Goal: Task Accomplishment & Management: Use online tool/utility

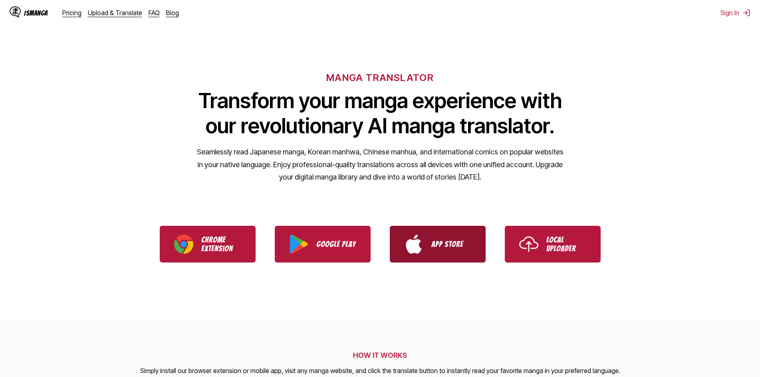
scroll to position [40, 0]
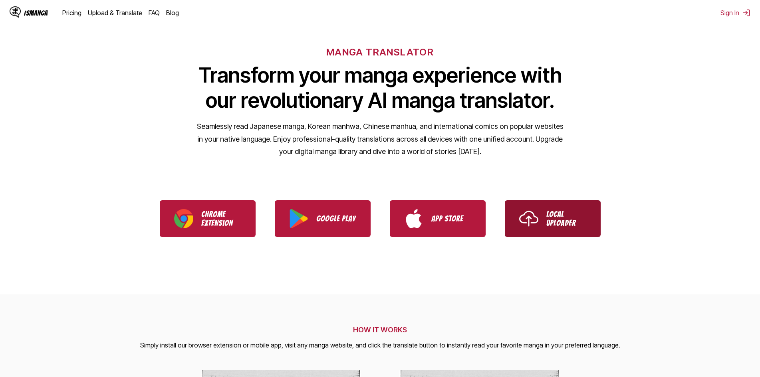
click at [550, 225] on p "Local Uploader" at bounding box center [566, 219] width 40 height 18
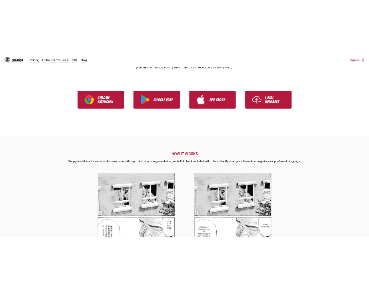
scroll to position [200, 0]
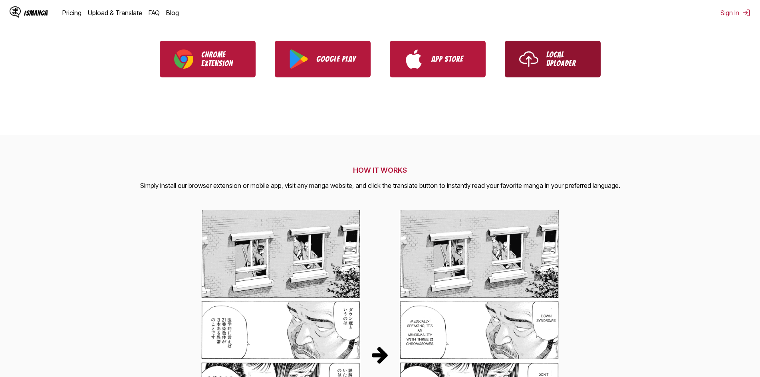
click at [552, 52] on p "Local Uploader" at bounding box center [566, 59] width 40 height 18
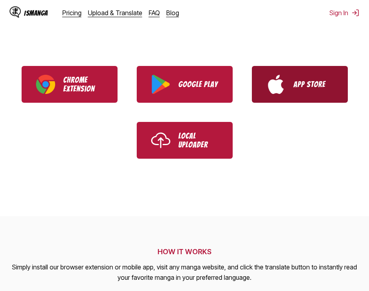
click at [282, 84] on img "Download IsManga from App Store" at bounding box center [275, 84] width 19 height 19
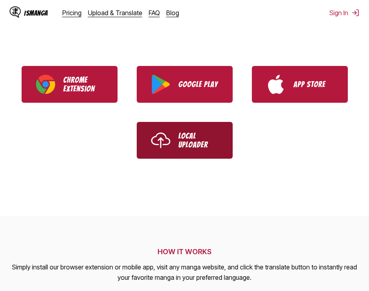
click at [177, 145] on link "Local Uploader" at bounding box center [185, 140] width 96 height 37
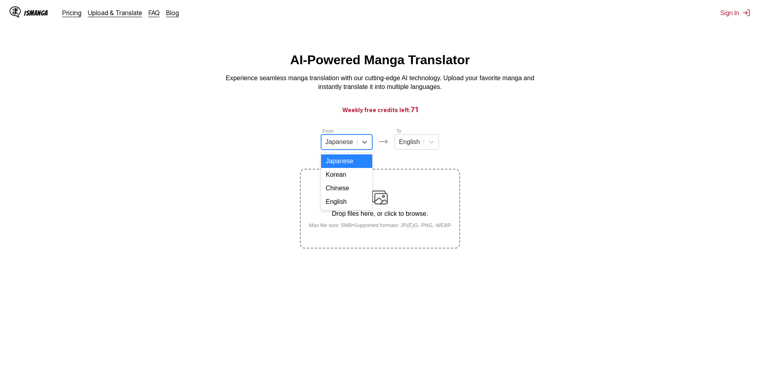
click at [354, 146] on div "Japanese" at bounding box center [339, 142] width 36 height 12
drag, startPoint x: 345, startPoint y: 182, endPoint x: 385, endPoint y: 152, distance: 49.7
click at [346, 182] on div "Korean" at bounding box center [346, 175] width 51 height 14
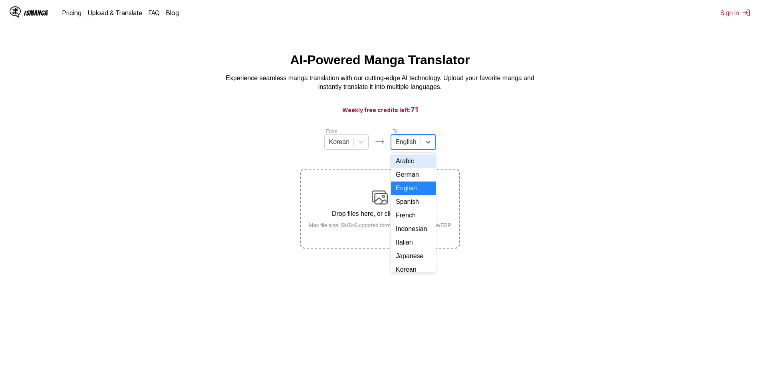
drag, startPoint x: 416, startPoint y: 142, endPoint x: 415, endPoint y: 184, distance: 42.3
click at [417, 143] on div "English" at bounding box center [405, 142] width 29 height 12
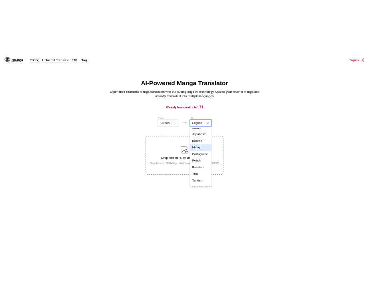
scroll to position [80, 0]
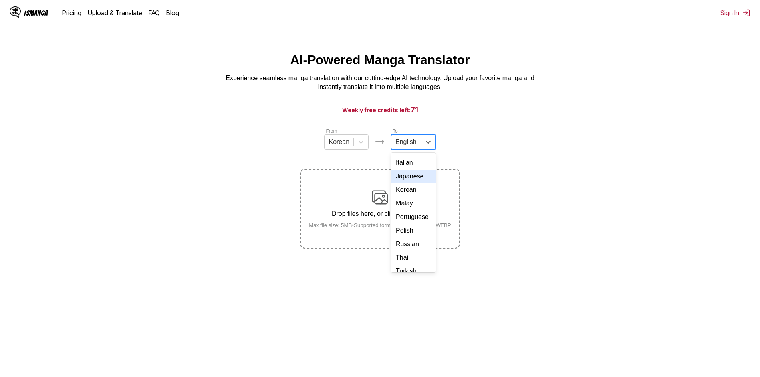
click at [412, 183] on div "Japanese" at bounding box center [413, 177] width 44 height 14
click at [542, 170] on section "From Korean To option Japanese, selected. Japanese Drop files here, or click to…" at bounding box center [379, 187] width 747 height 121
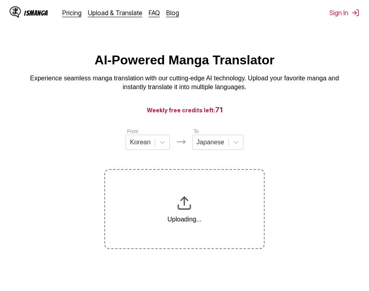
click at [68, 222] on section "From Korean To Japanese Uploading..." at bounding box center [184, 187] width 356 height 121
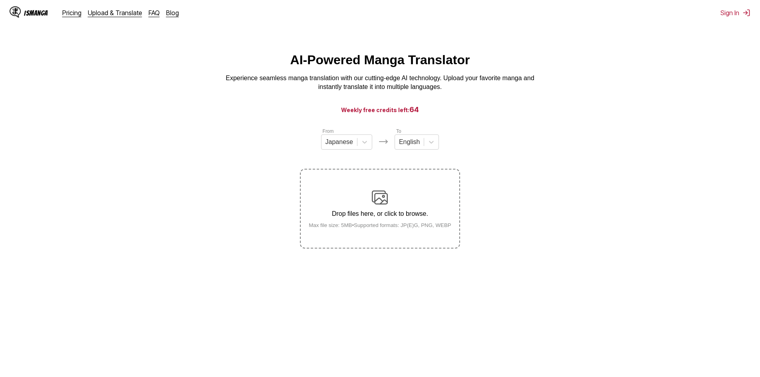
click at [420, 108] on h3 "Weekly free credits left: 64" at bounding box center [380, 110] width 722 height 10
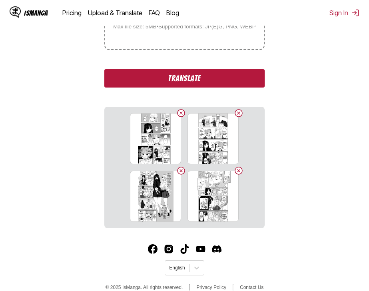
scroll to position [200, 0]
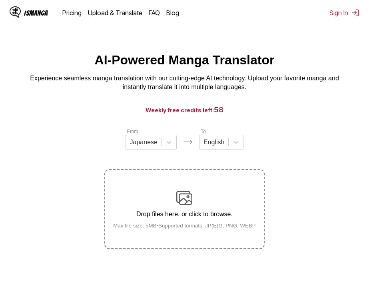
click at [180, 79] on p "Experience seamless manga translation with our cutting-edge AI technology. Uplo…" at bounding box center [184, 83] width 319 height 18
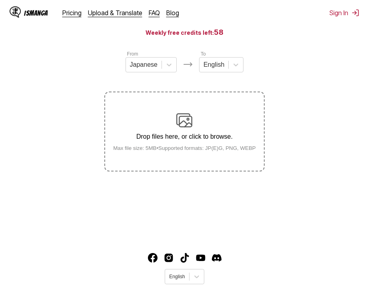
scroll to position [98, 0]
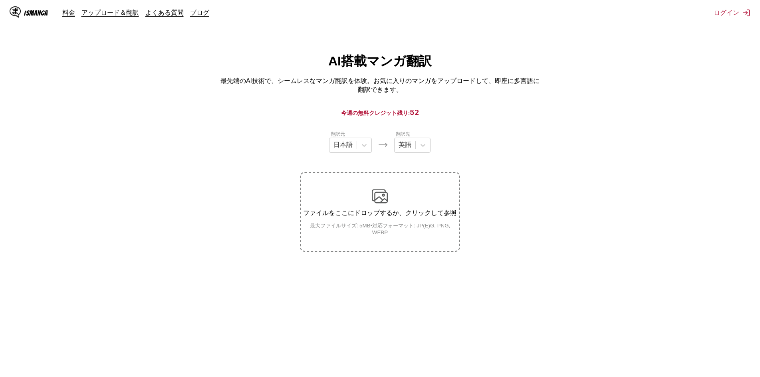
click at [417, 61] on h1 "AI搭載マンガ翻訳" at bounding box center [379, 62] width 103 height 18
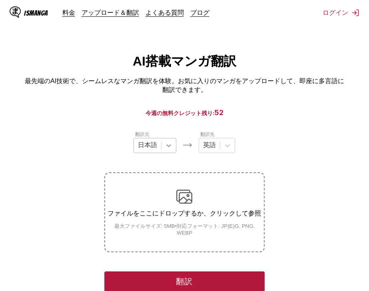
click at [164, 149] on div at bounding box center [168, 145] width 14 height 14
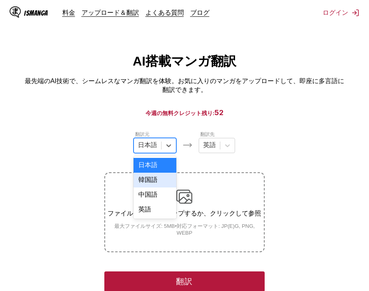
click at [158, 187] on div "韓国語" at bounding box center [154, 180] width 43 height 15
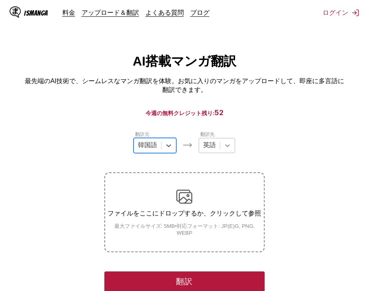
click at [228, 147] on icon at bounding box center [227, 145] width 8 height 8
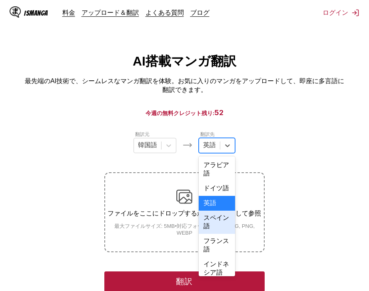
scroll to position [80, 0]
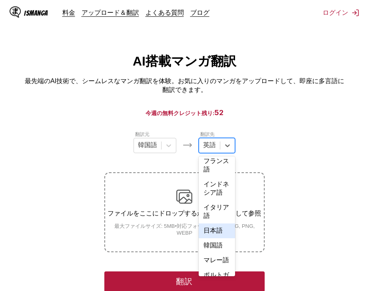
click at [216, 238] on div "日本語" at bounding box center [216, 230] width 36 height 15
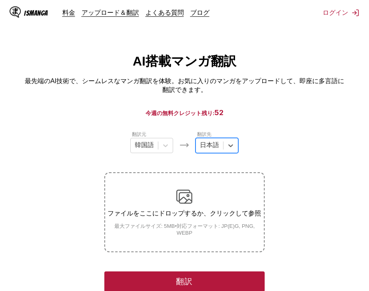
click at [91, 159] on section "翻訳元 韓国語 翻訳先 option 日本語, selected. 日本語 ファイルをここにドロップするか、クリックして参照 最大ファイルサイズ: 5MB •…" at bounding box center [184, 252] width 356 height 244
